Goal: Obtain resource: Download file/media

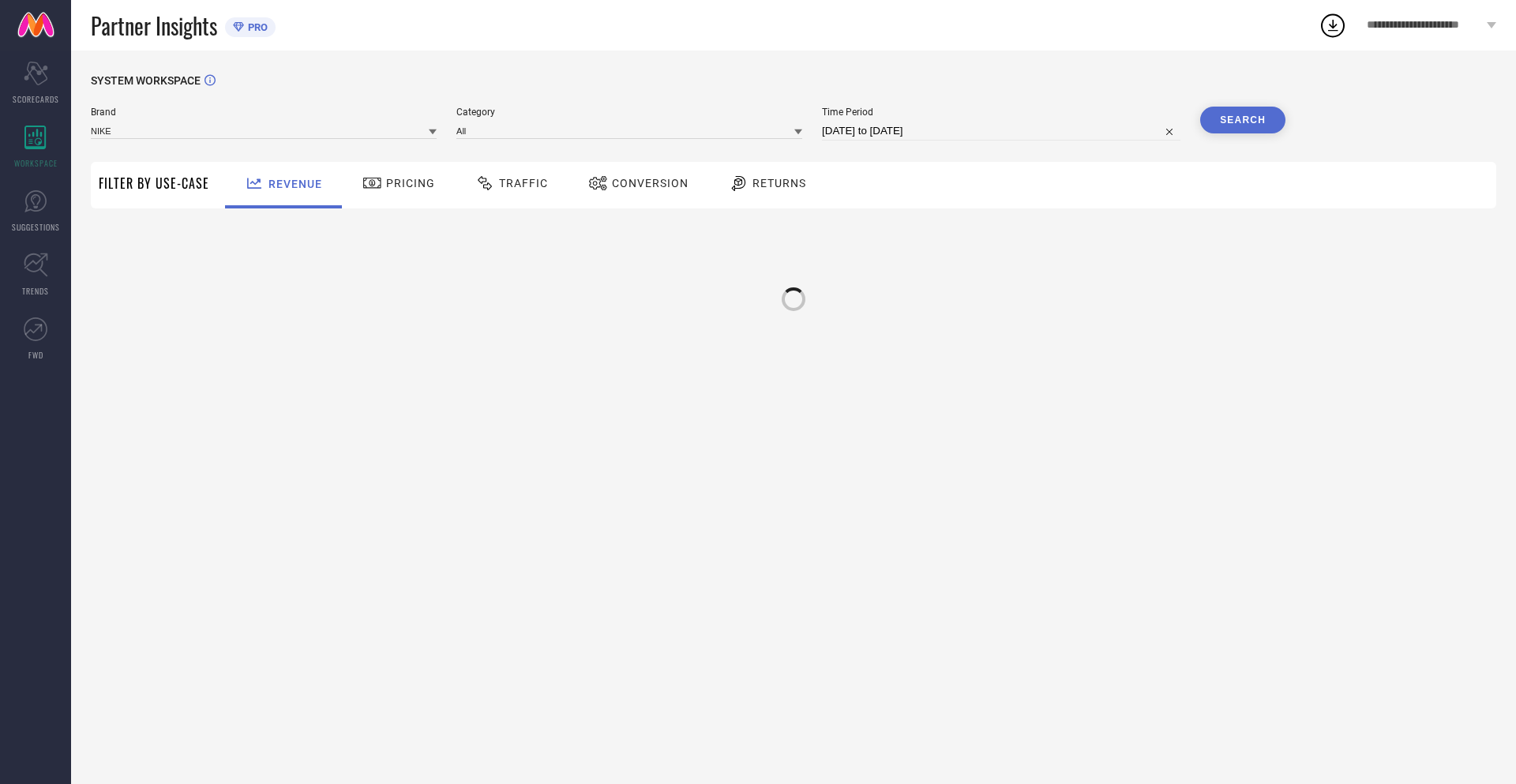
type input "NIKE"
type input "All"
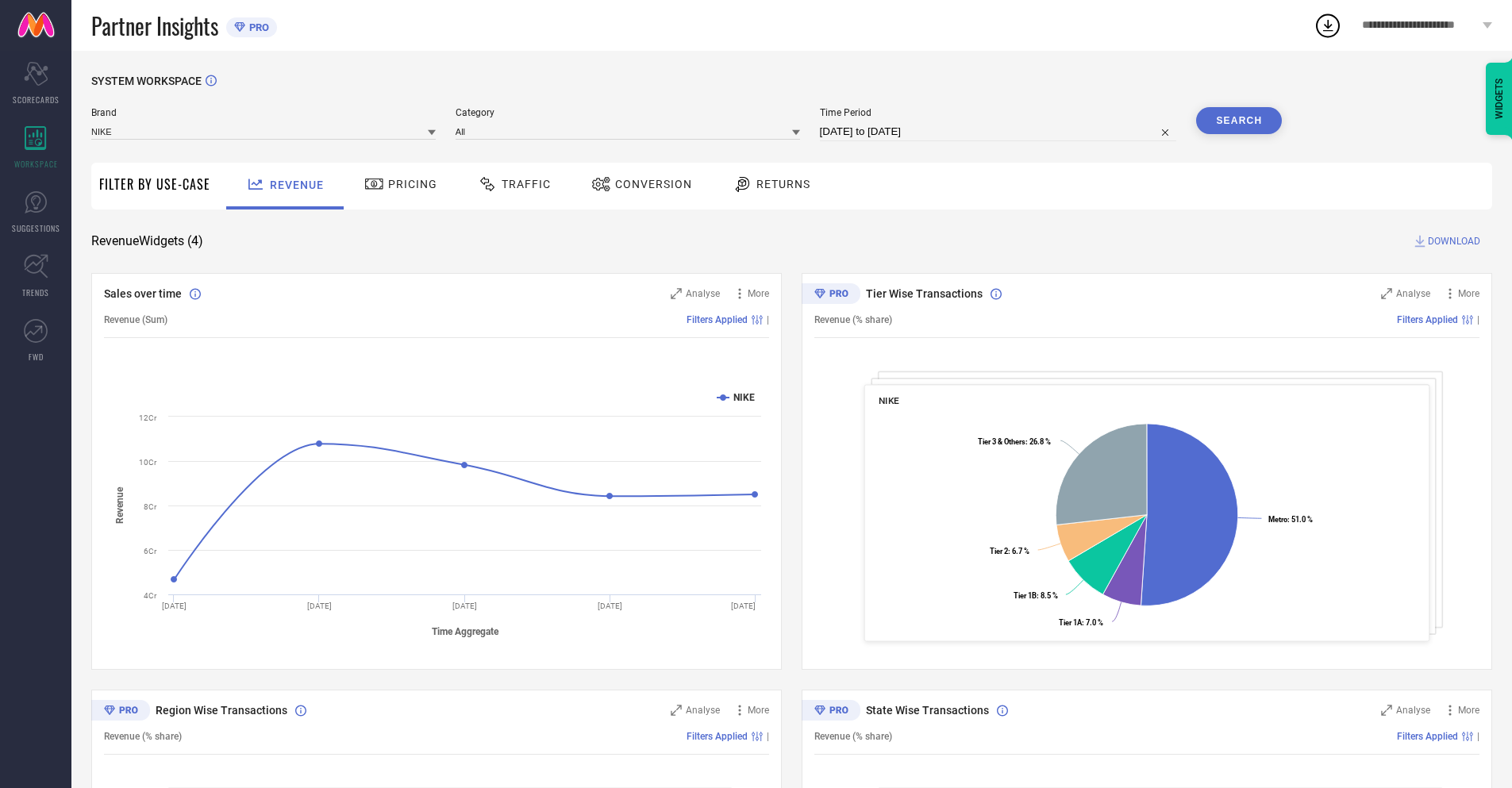
click at [636, 186] on span "Conversion" at bounding box center [654, 183] width 77 height 13
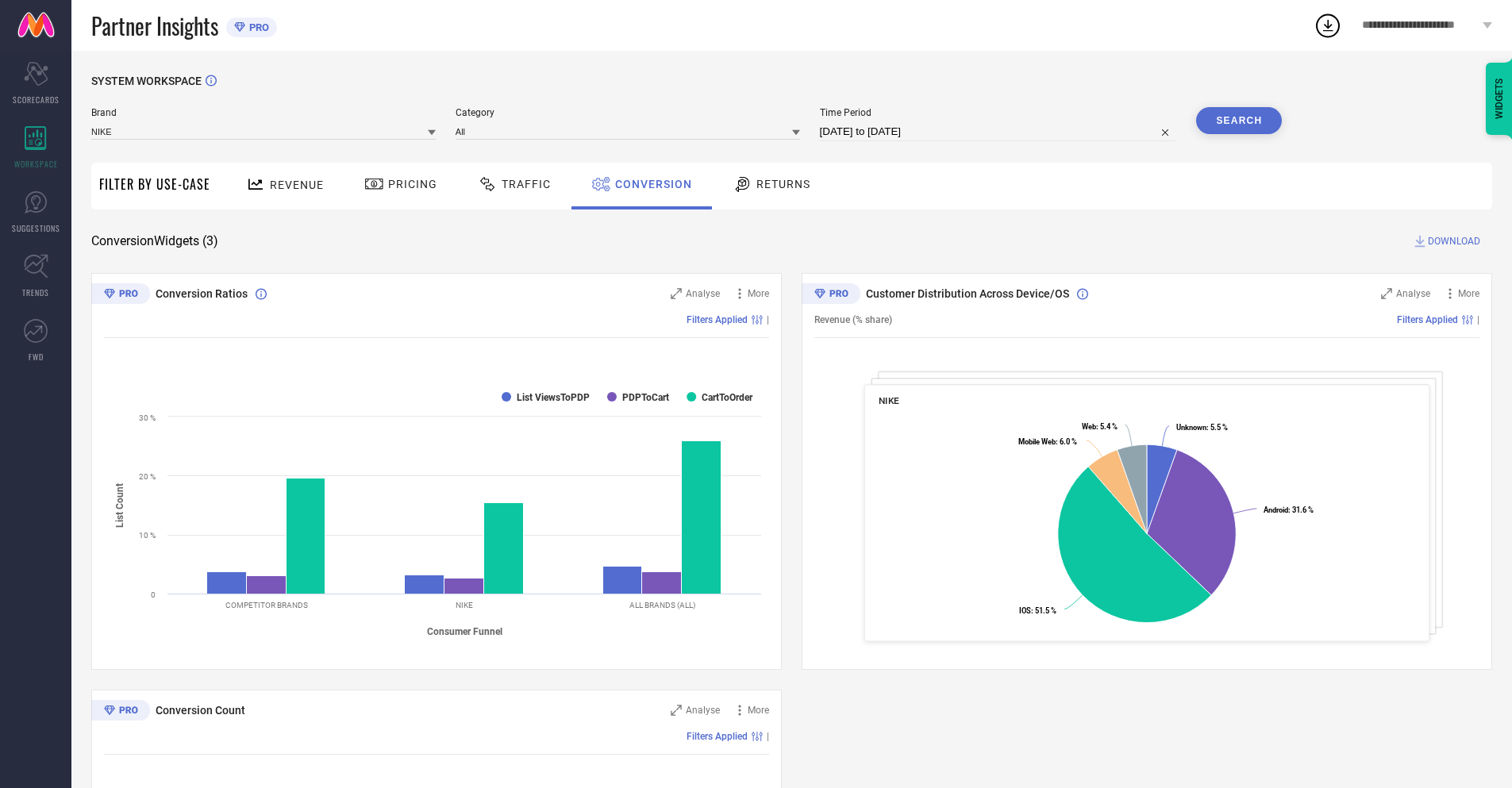
click at [997, 132] on input "25-07-2025 to 24-08-2025" at bounding box center [998, 132] width 357 height 19
select select "6"
select select "2025"
select select "7"
select select "2025"
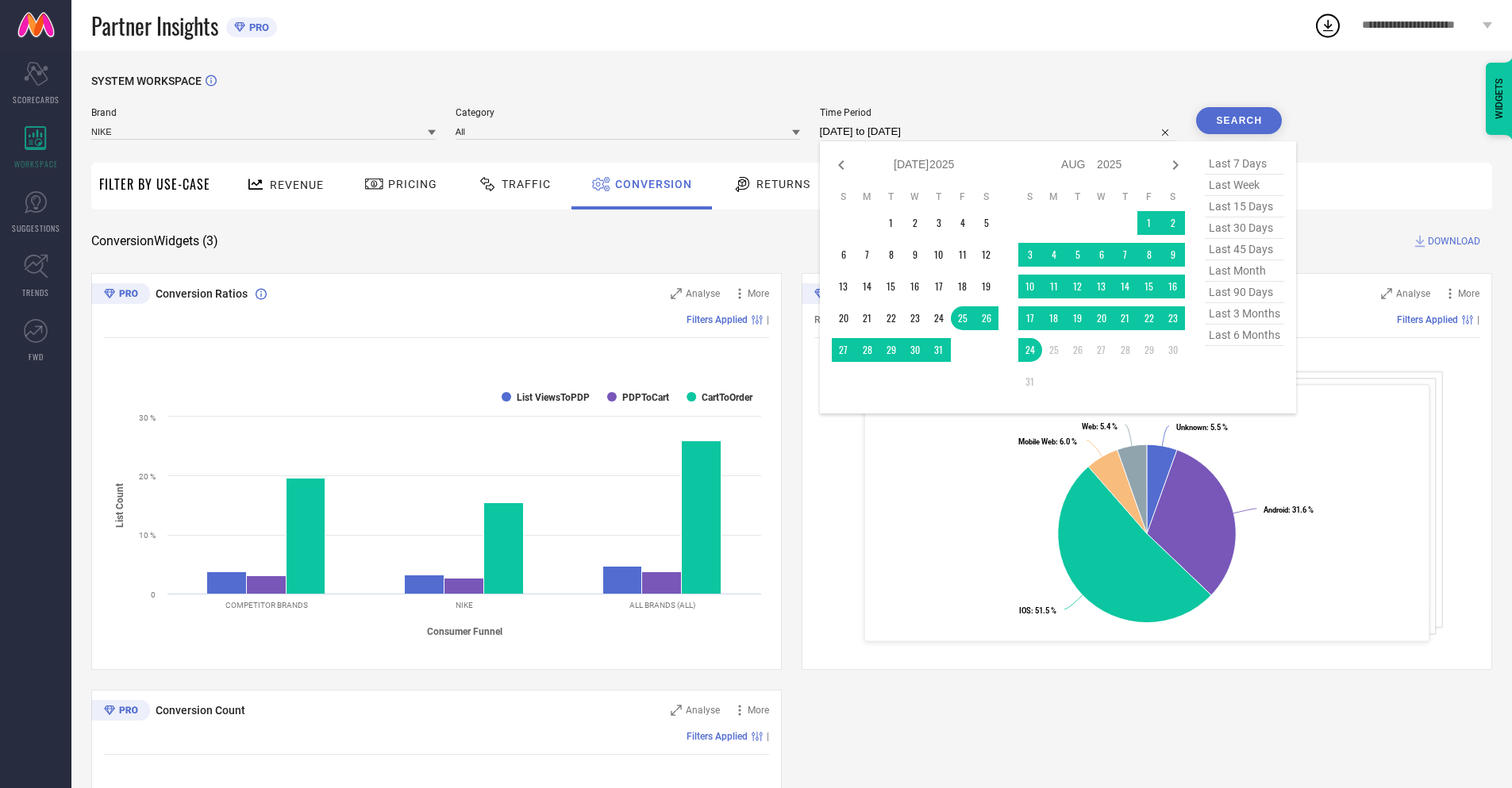
select select "7"
select select "2025"
select select "8"
select select "2025"
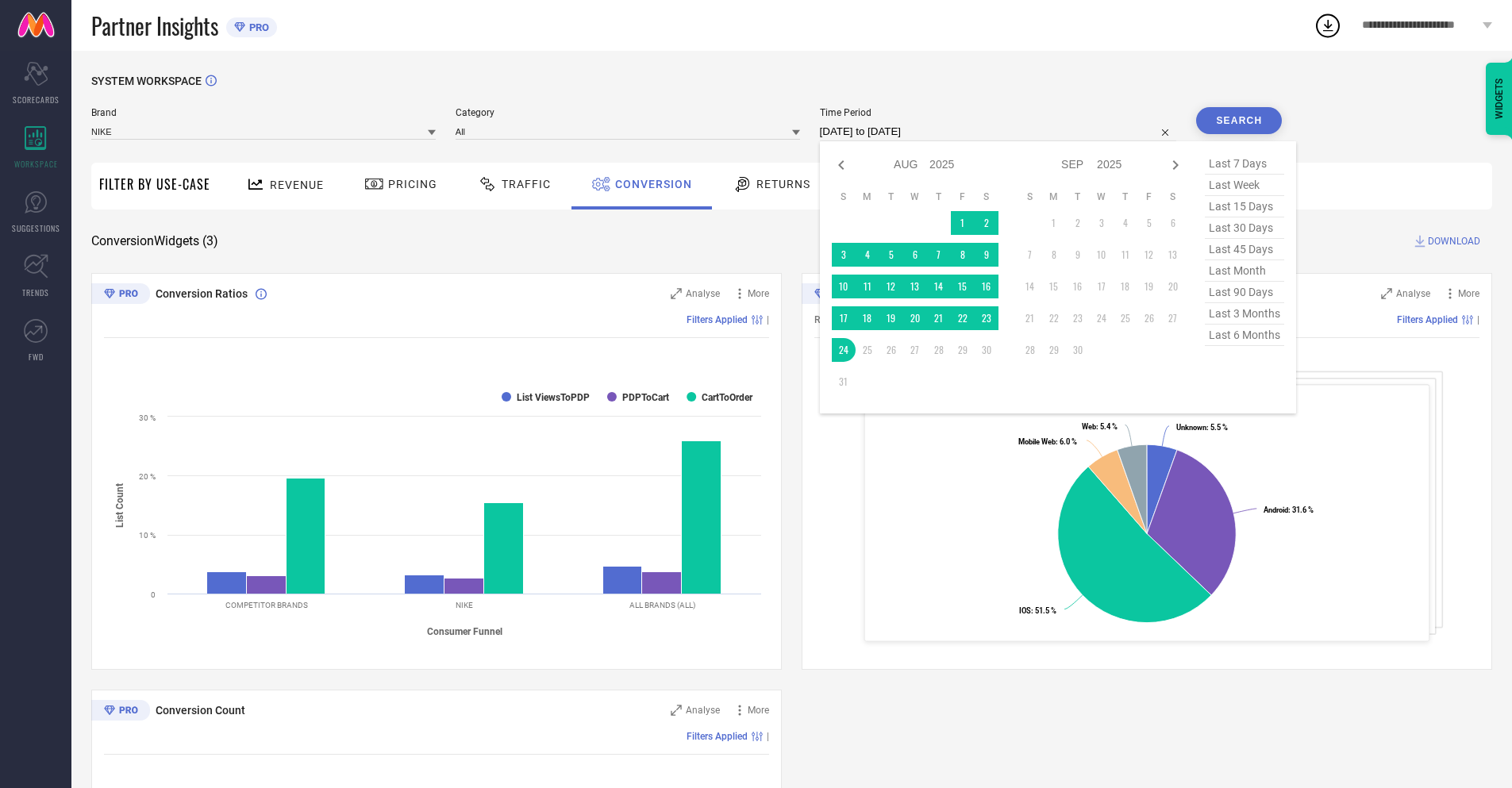
click at [841, 350] on td "24" at bounding box center [843, 349] width 24 height 24
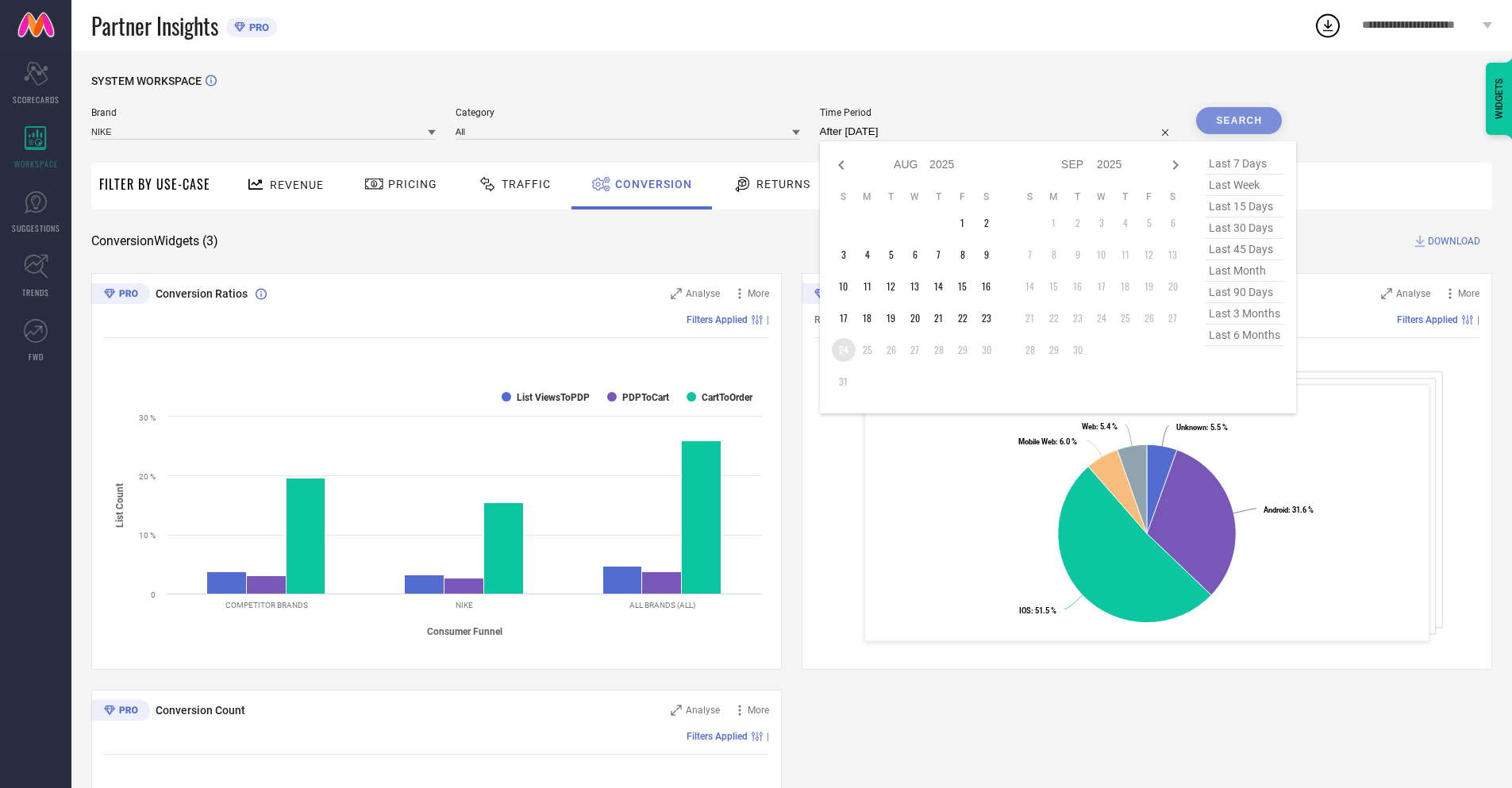
type input "24-08-2025 to 24-08-2025"
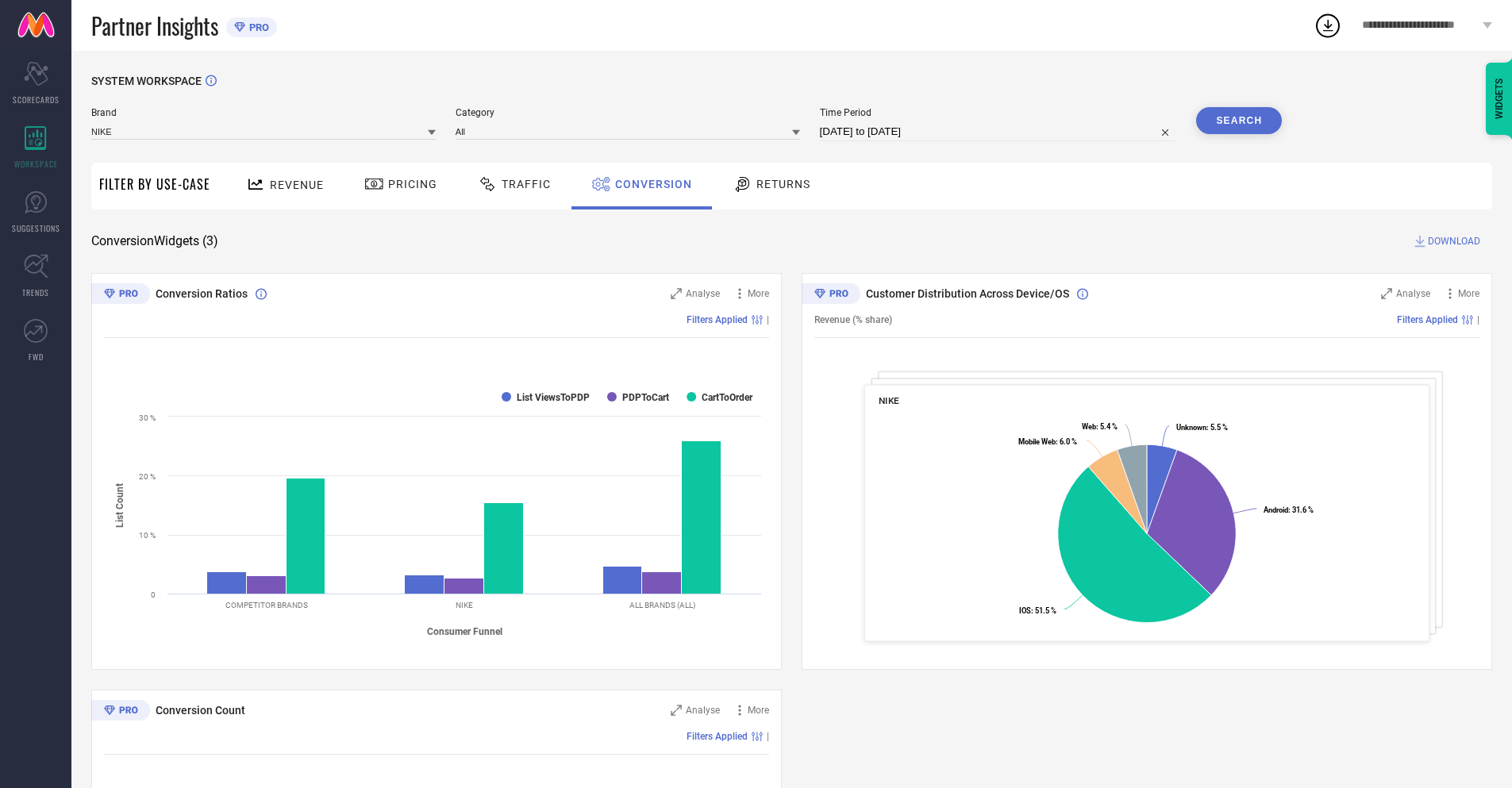
click at [1239, 121] on button "Search" at bounding box center [1238, 120] width 86 height 27
click at [1454, 241] on span "DOWNLOAD" at bounding box center [1454, 241] width 53 height 16
